Goal: Find specific page/section

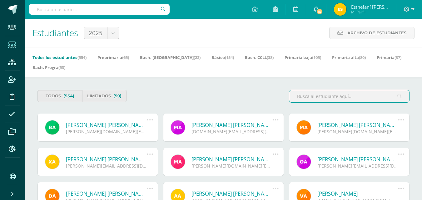
click at [115, 7] on input "text" at bounding box center [99, 9] width 141 height 11
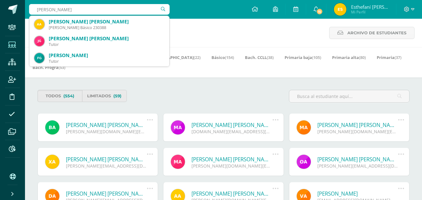
type input "[PERSON_NAME]"
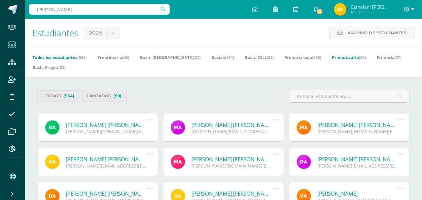
click at [359, 60] on span "(80)" at bounding box center [362, 58] width 7 height 6
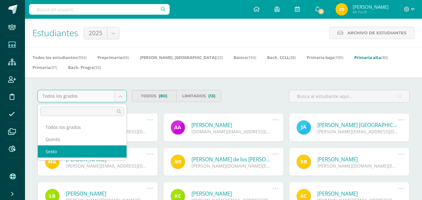
select select "9"
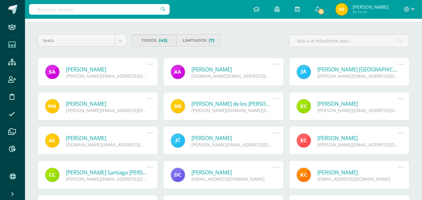
scroll to position [61, 0]
